Goal: Task Accomplishment & Management: Use online tool/utility

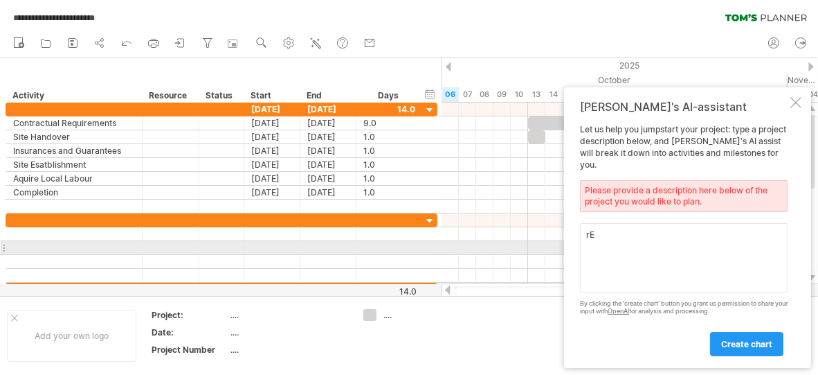
type textarea "r"
type textarea "R"
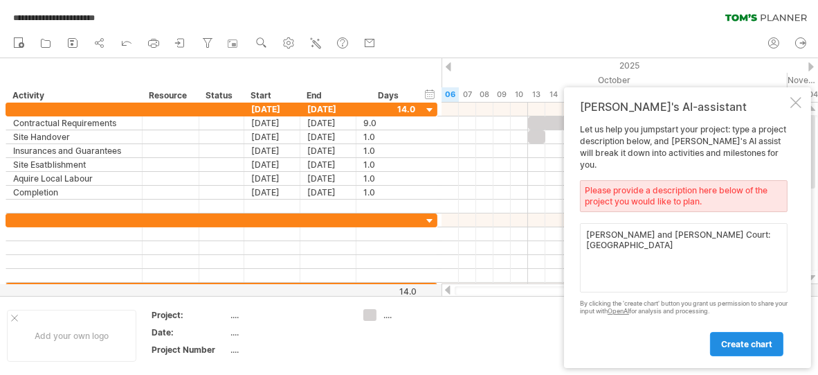
type textarea "[PERSON_NAME] and [PERSON_NAME] Court: [GEOGRAPHIC_DATA]"
click at [755, 341] on span "create chart" at bounding box center [747, 344] width 51 height 10
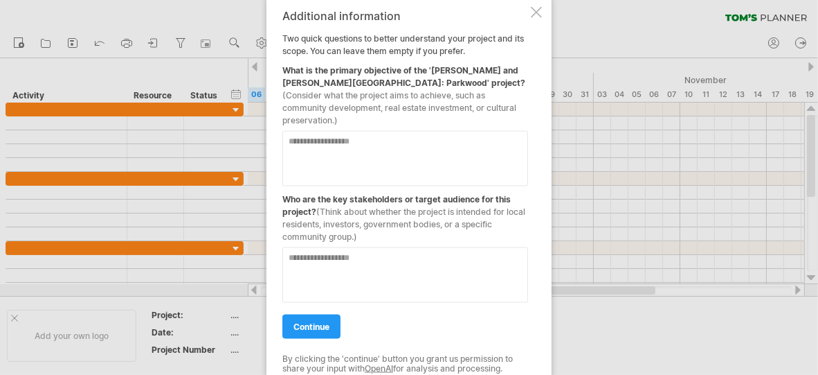
click at [296, 136] on textarea at bounding box center [406, 157] width 246 height 55
type textarea "**********"
click at [294, 251] on textarea at bounding box center [406, 274] width 246 height 55
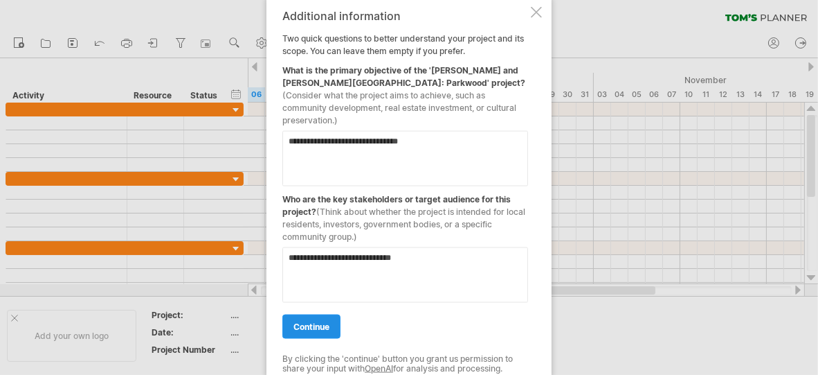
type textarea "**********"
click at [311, 321] on span "continue" at bounding box center [312, 326] width 36 height 10
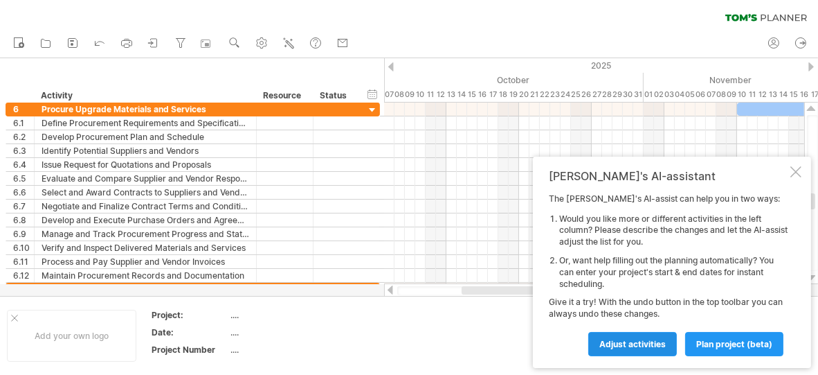
click at [645, 344] on span "Adjust activities" at bounding box center [633, 344] width 66 height 10
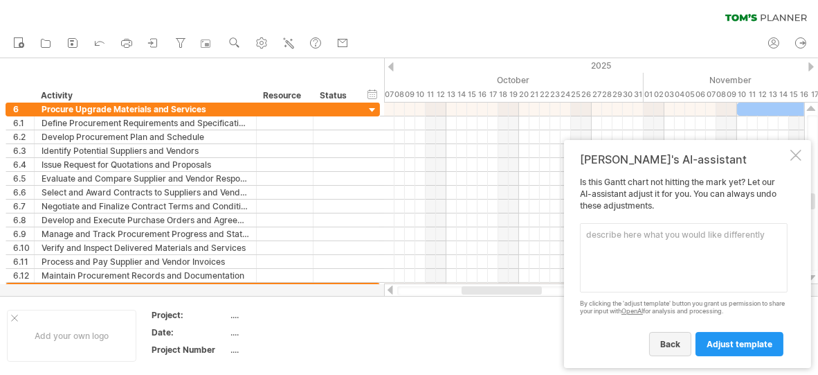
click at [683, 341] on link "back" at bounding box center [670, 344] width 42 height 24
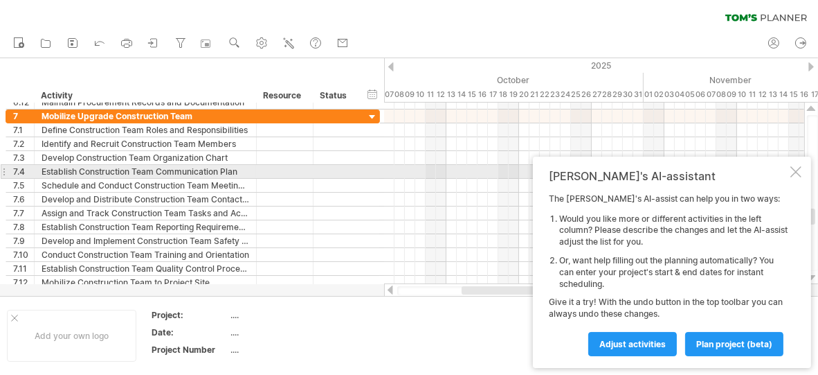
click at [798, 171] on div at bounding box center [796, 171] width 11 height 11
